Goal: Navigation & Orientation: Find specific page/section

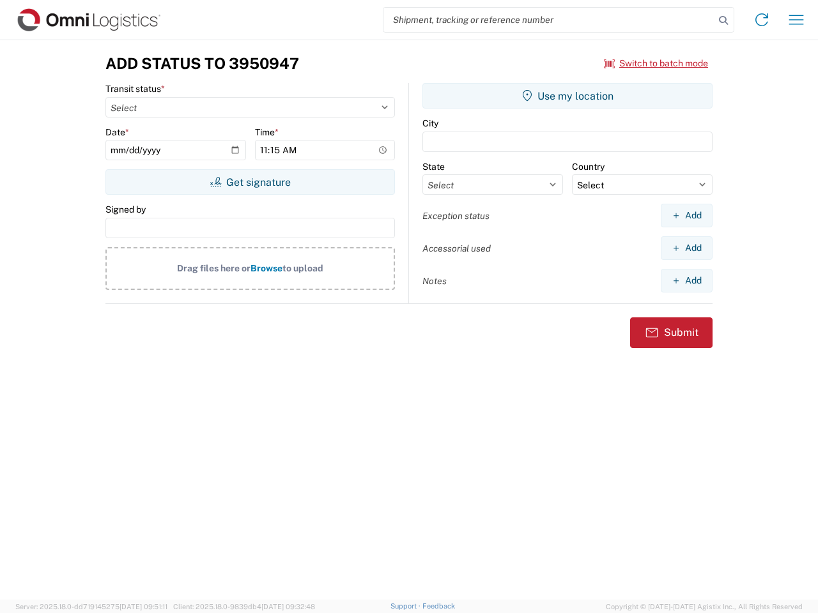
click at [549, 20] on input "search" at bounding box center [548, 20] width 331 height 24
click at [723, 20] on icon at bounding box center [723, 21] width 18 height 18
click at [762, 20] on icon at bounding box center [761, 20] width 20 height 20
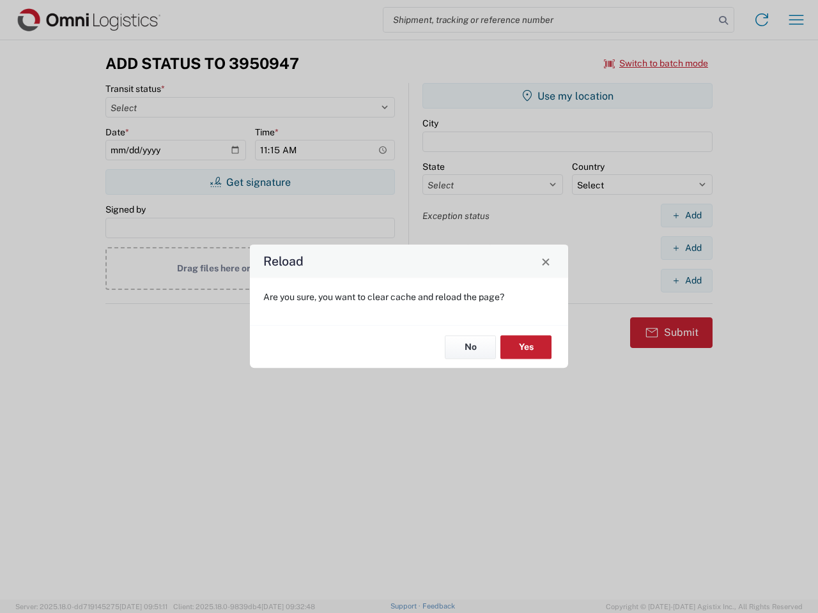
click at [796, 20] on div "Reload Are you sure, you want to clear cache and reload the page? No Yes" at bounding box center [409, 306] width 818 height 613
click at [656, 63] on div "Reload Are you sure, you want to clear cache and reload the page? No Yes" at bounding box center [409, 306] width 818 height 613
click at [250, 182] on div "Reload Are you sure, you want to clear cache and reload the page? No Yes" at bounding box center [409, 306] width 818 height 613
click at [567, 96] on div "Reload Are you sure, you want to clear cache and reload the page? No Yes" at bounding box center [409, 306] width 818 height 613
click at [686, 215] on div "Reload Are you sure, you want to clear cache and reload the page? No Yes" at bounding box center [409, 306] width 818 height 613
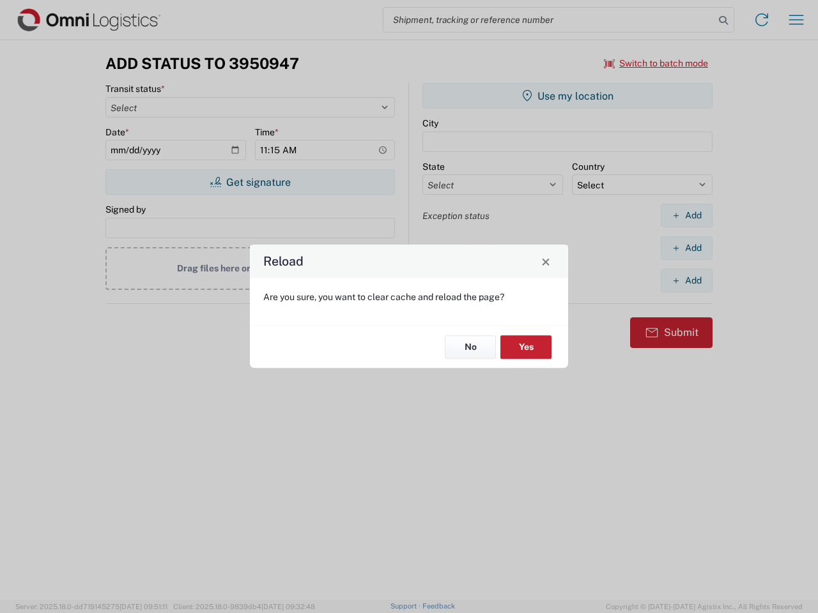
click at [686, 248] on div "Reload Are you sure, you want to clear cache and reload the page? No Yes" at bounding box center [409, 306] width 818 height 613
click at [686, 281] on div "Reload Are you sure, you want to clear cache and reload the page? No Yes" at bounding box center [409, 306] width 818 height 613
